Goal: Communication & Community: Answer question/provide support

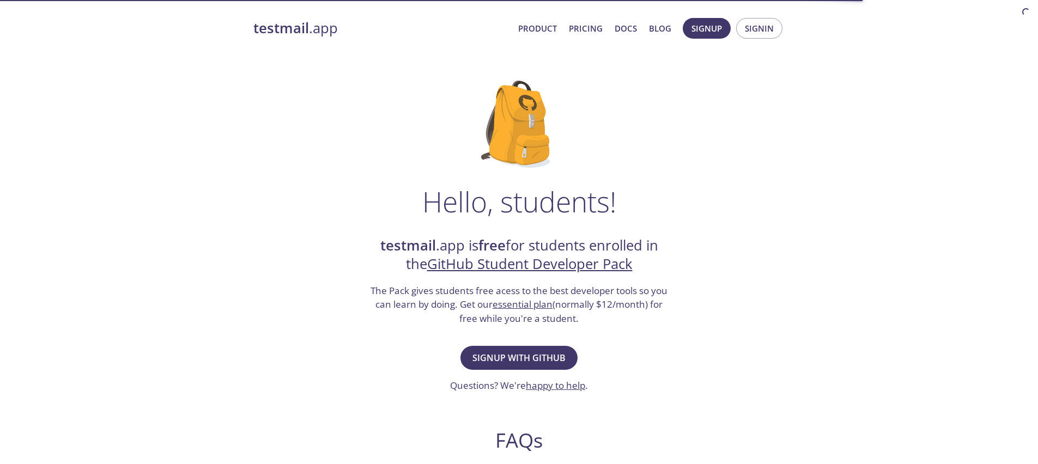
click at [308, 25] on link "testmail .app" at bounding box center [381, 28] width 256 height 19
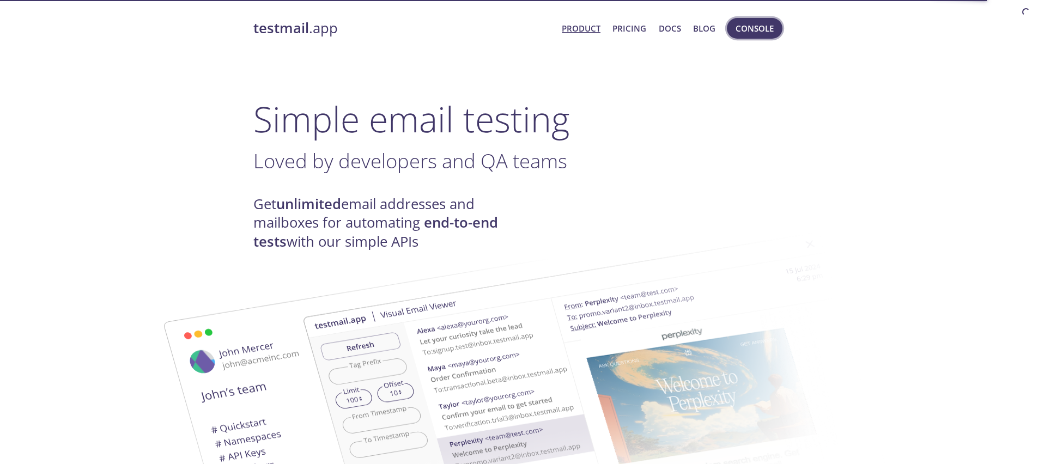
click at [746, 28] on span "Console" at bounding box center [755, 28] width 38 height 14
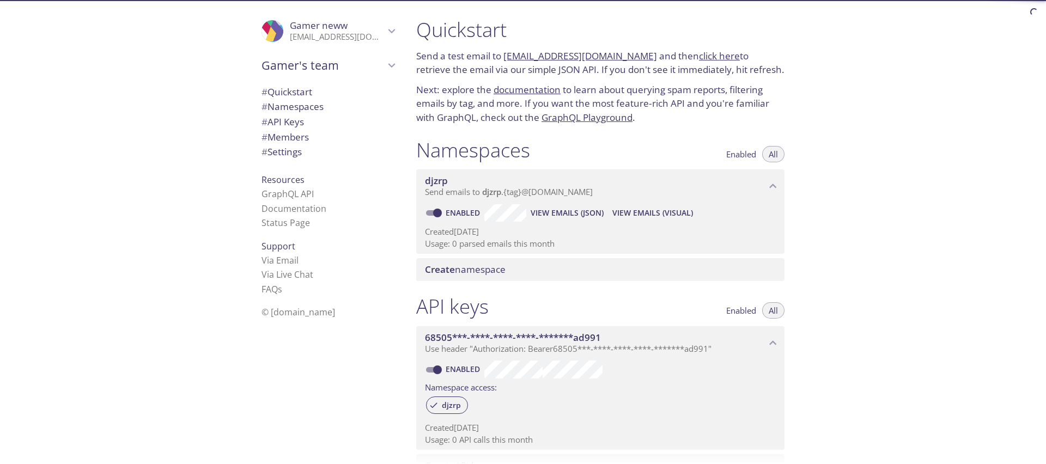
click at [392, 34] on div ".cls-1 { fill: #6d5ca8; } .cls-2 { fill: #3fc191; } .cls-3 { fill: #3b4752; } .…" at bounding box center [328, 31] width 150 height 36
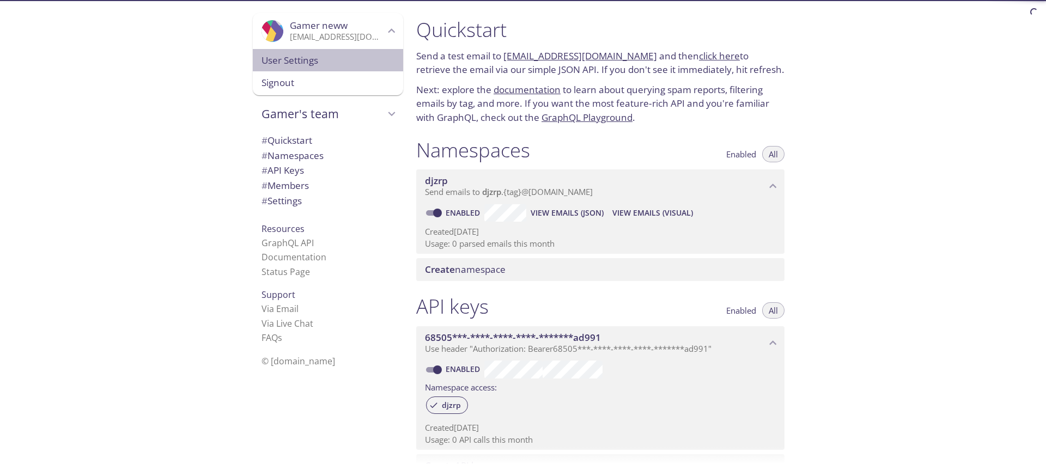
click at [342, 52] on div "User Settings" at bounding box center [328, 60] width 150 height 23
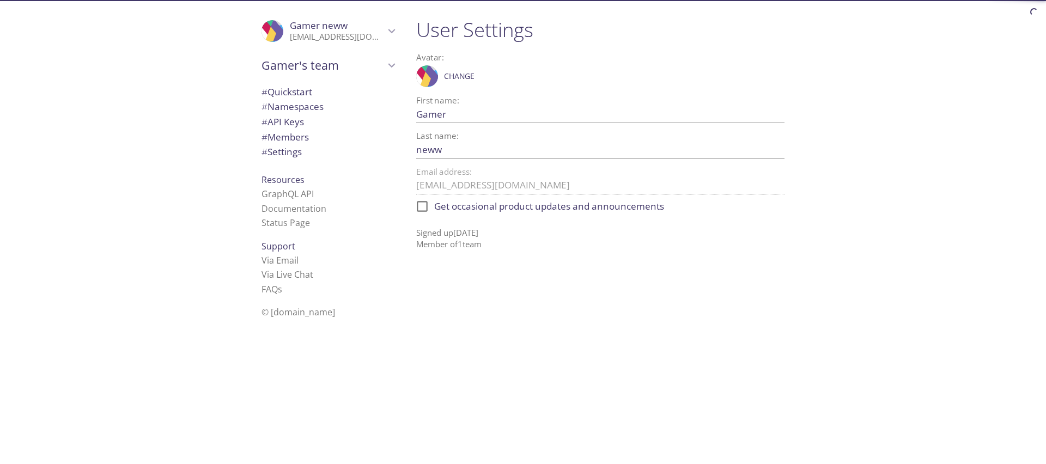
click at [963, 413] on div "User Settings Avatar: .cls-1 { fill: #6d5ca8; } .cls-2 { fill: #3fc191; } .cls-…" at bounding box center [727, 232] width 639 height 464
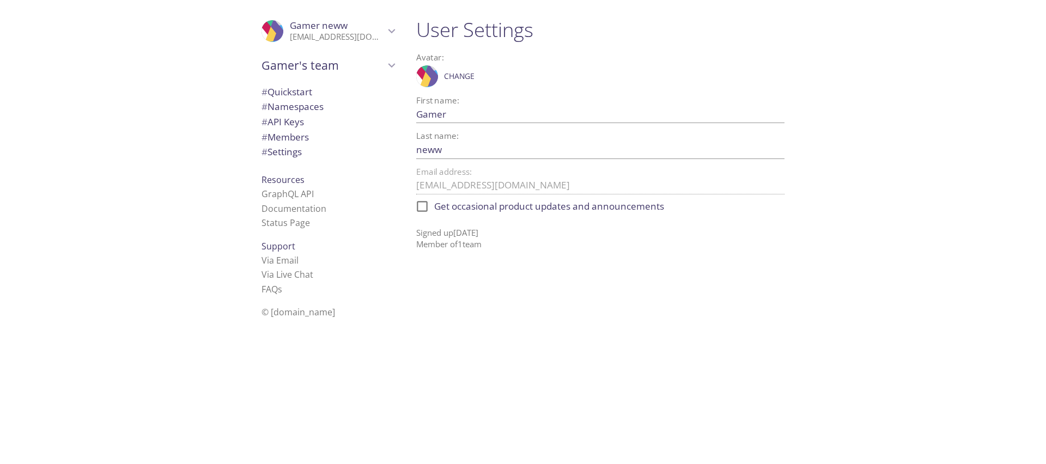
click at [954, 407] on div "User Settings Avatar: .cls-1 { fill: #6d5ca8; } .cls-2 { fill: #3fc191; } .cls-…" at bounding box center [727, 232] width 639 height 464
click at [1023, 451] on div at bounding box center [523, 455] width 1046 height 17
click at [1009, 434] on button "Open Beacon popover" at bounding box center [1006, 424] width 33 height 33
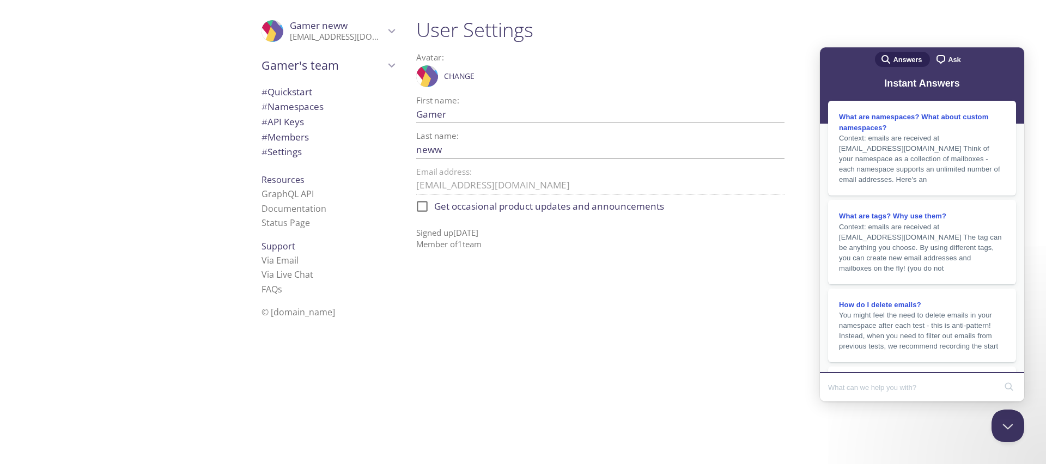
click at [946, 53] on div "chat-square Ask" at bounding box center [948, 59] width 26 height 13
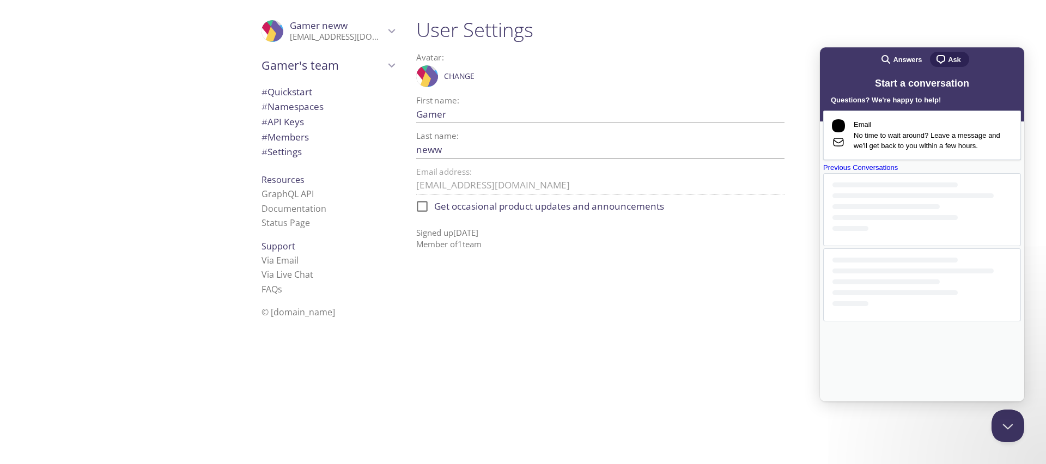
click at [914, 173] on div "Previous Conversations" at bounding box center [922, 167] width 198 height 11
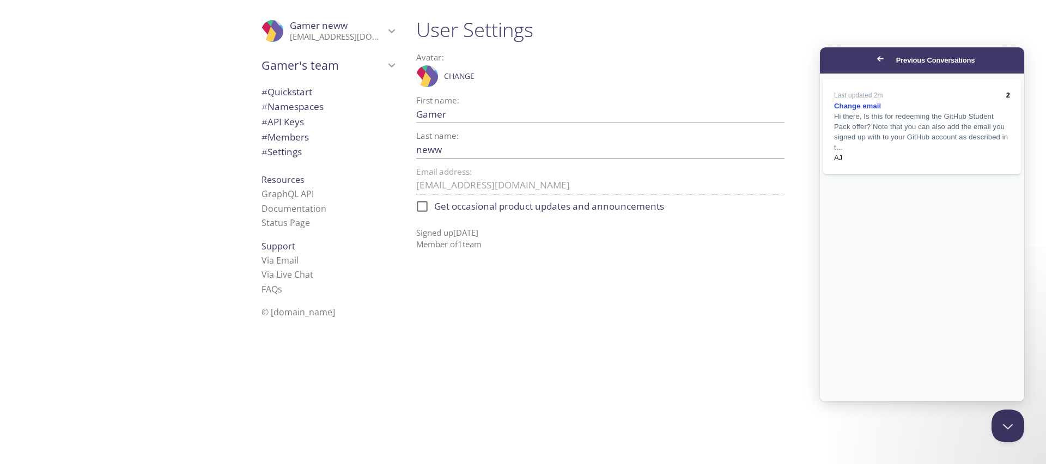
click at [891, 153] on span "Hi there, Is this for redeeming the GitHub Student Pack offer? Note that you ca…" at bounding box center [922, 131] width 176 height 41
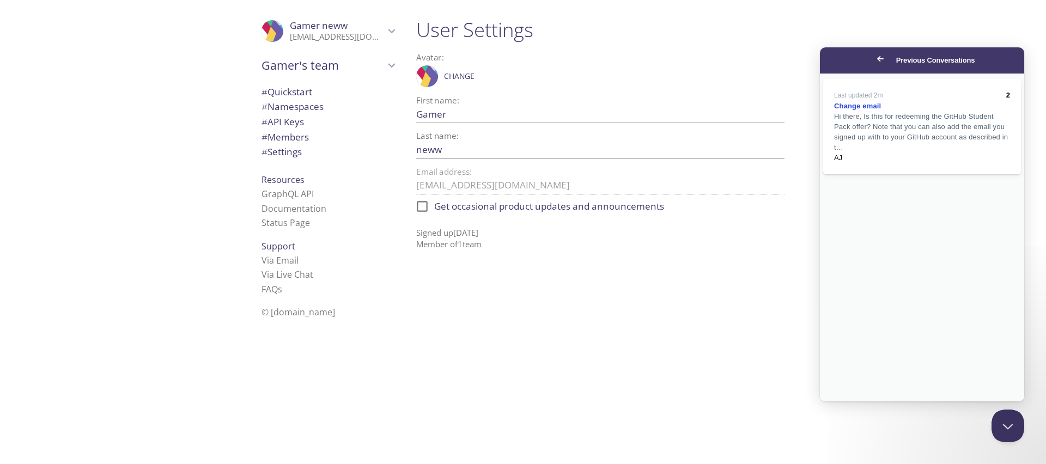
type textarea "Yes, it's for redeeming Github student pack offer. Cant I just change my mail h…"
click at [614, 314] on div "User Settings Avatar: .cls-1 { fill: #6d5ca8; } .cls-2 { fill: #3fc191; } .cls-…" at bounding box center [605, 232] width 395 height 464
click at [478, 172] on div "Email address: [EMAIL_ADDRESS][DOMAIN_NAME]" at bounding box center [600, 181] width 368 height 27
click at [840, 402] on button "Close" at bounding box center [831, 409] width 20 height 14
